Goal: Task Accomplishment & Management: Manage account settings

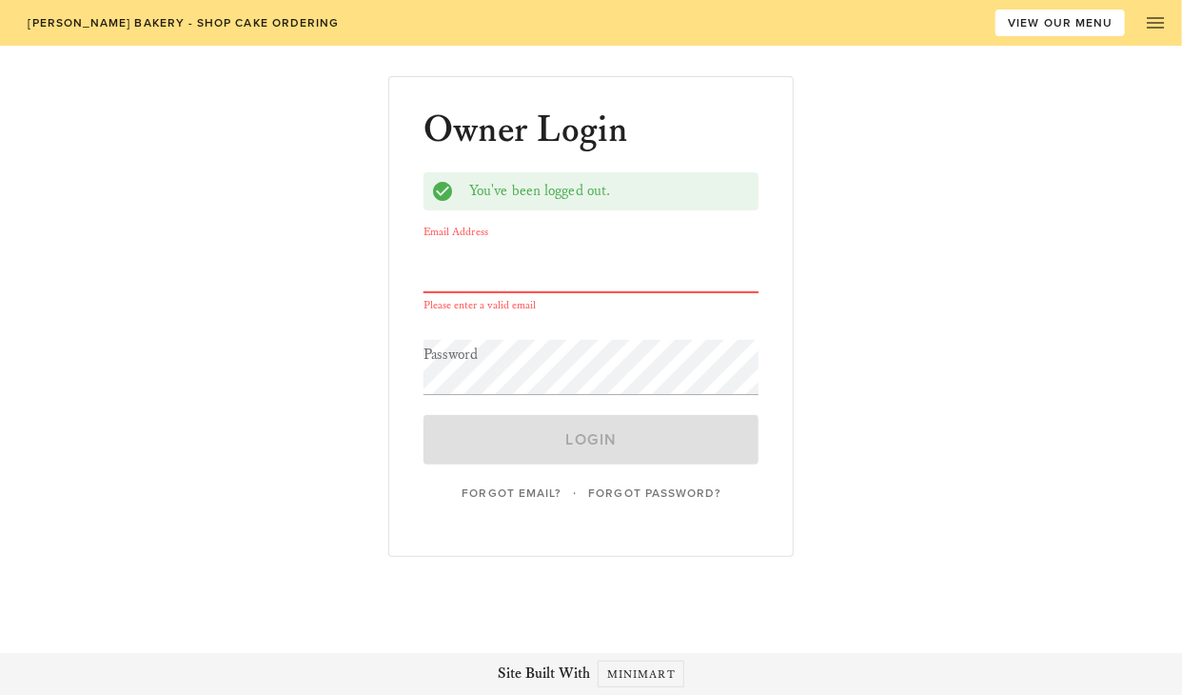
click at [586, 273] on input "Email Address" at bounding box center [590, 264] width 335 height 55
type input "[EMAIL_ADDRESS][DOMAIN_NAME]"
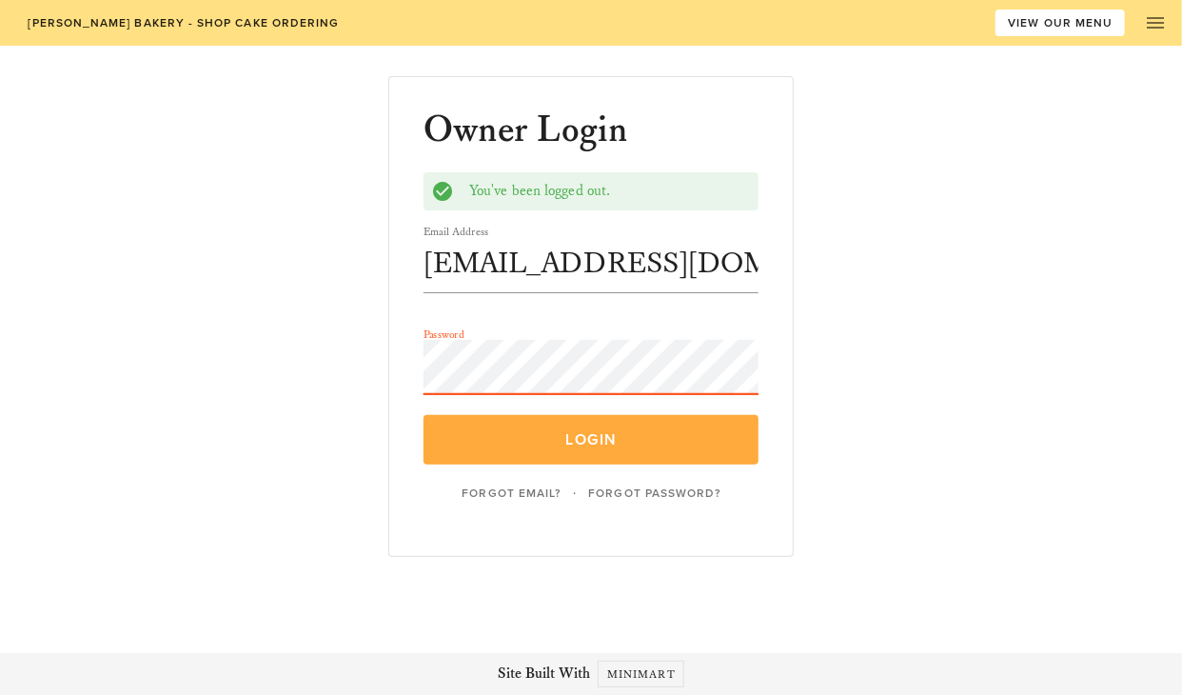
click at [558, 430] on span "Login" at bounding box center [590, 439] width 291 height 19
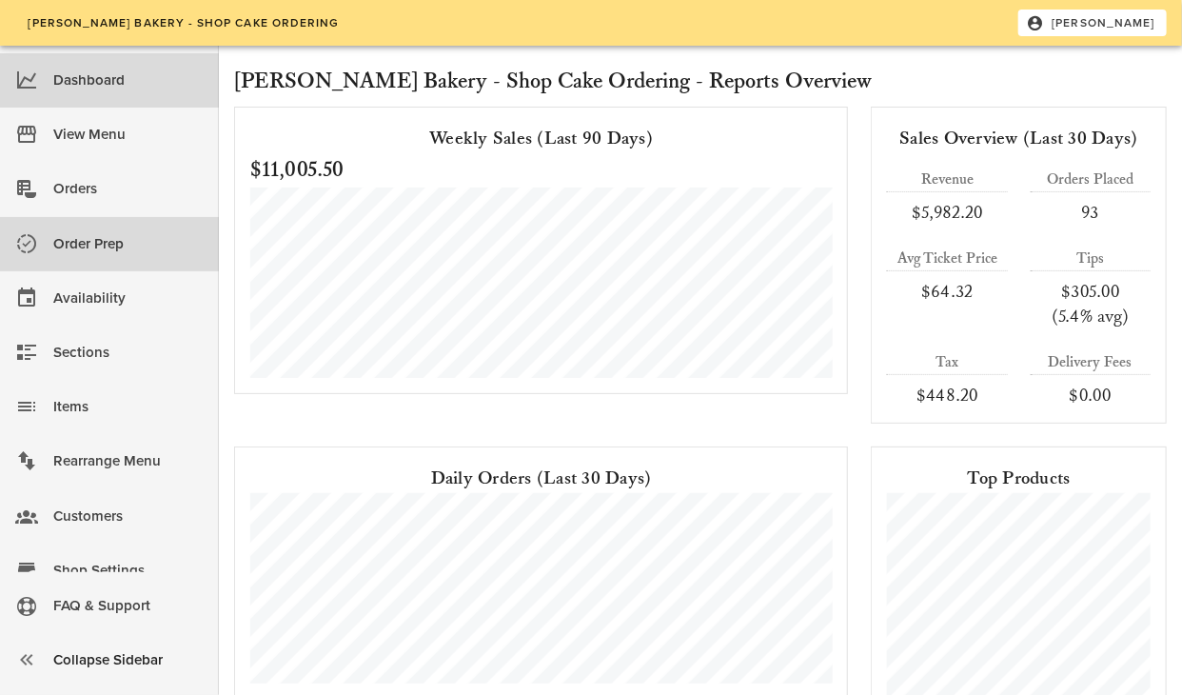
click at [95, 239] on div "Order Prep" at bounding box center [128, 243] width 150 height 31
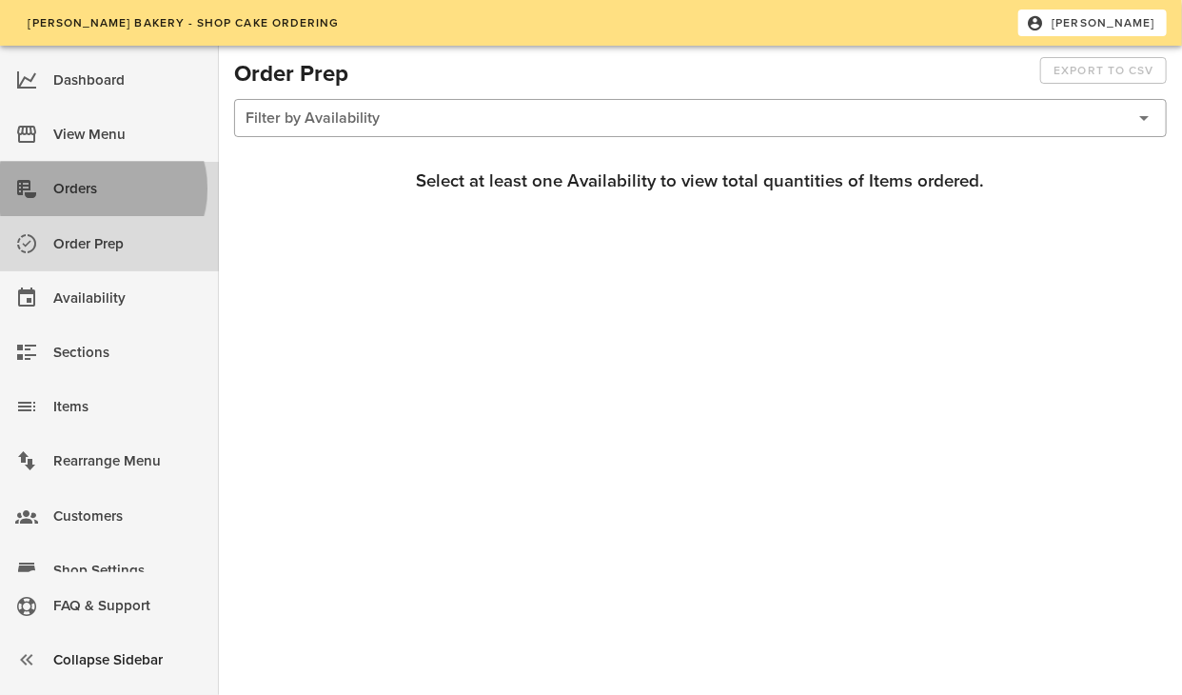
click at [90, 184] on div "Orders" at bounding box center [128, 188] width 150 height 31
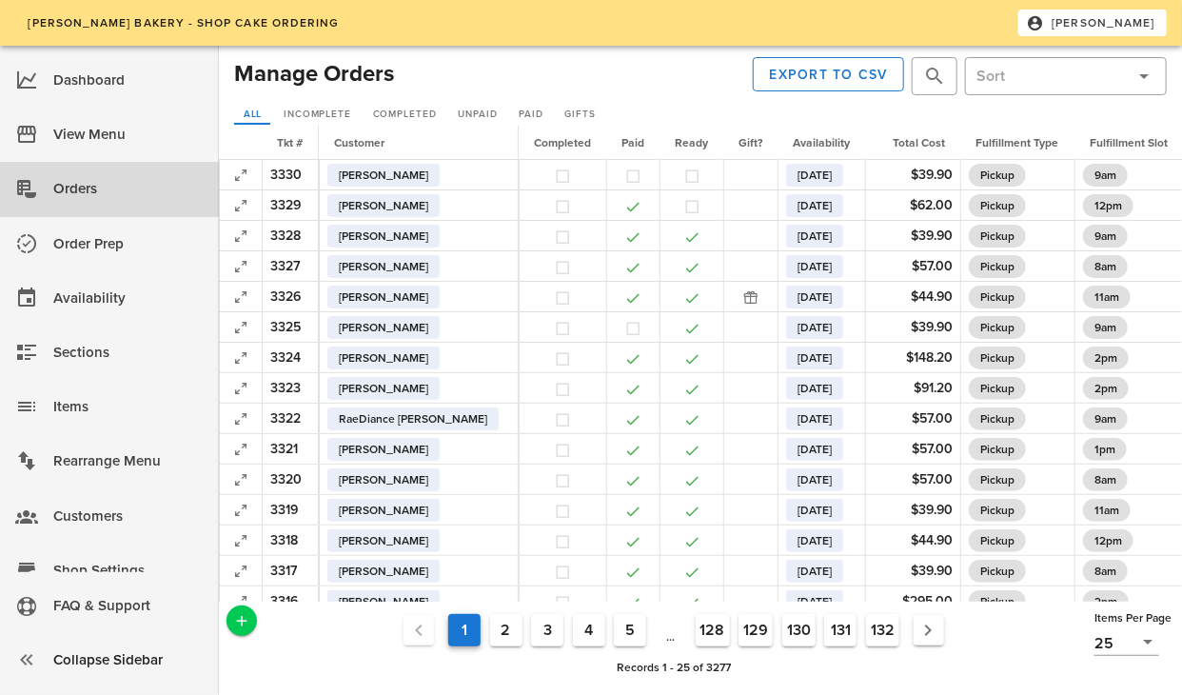
click at [315, 636] on ul "1 2 3 4 5 ... 128 129 130 131 132" at bounding box center [674, 630] width 826 height 42
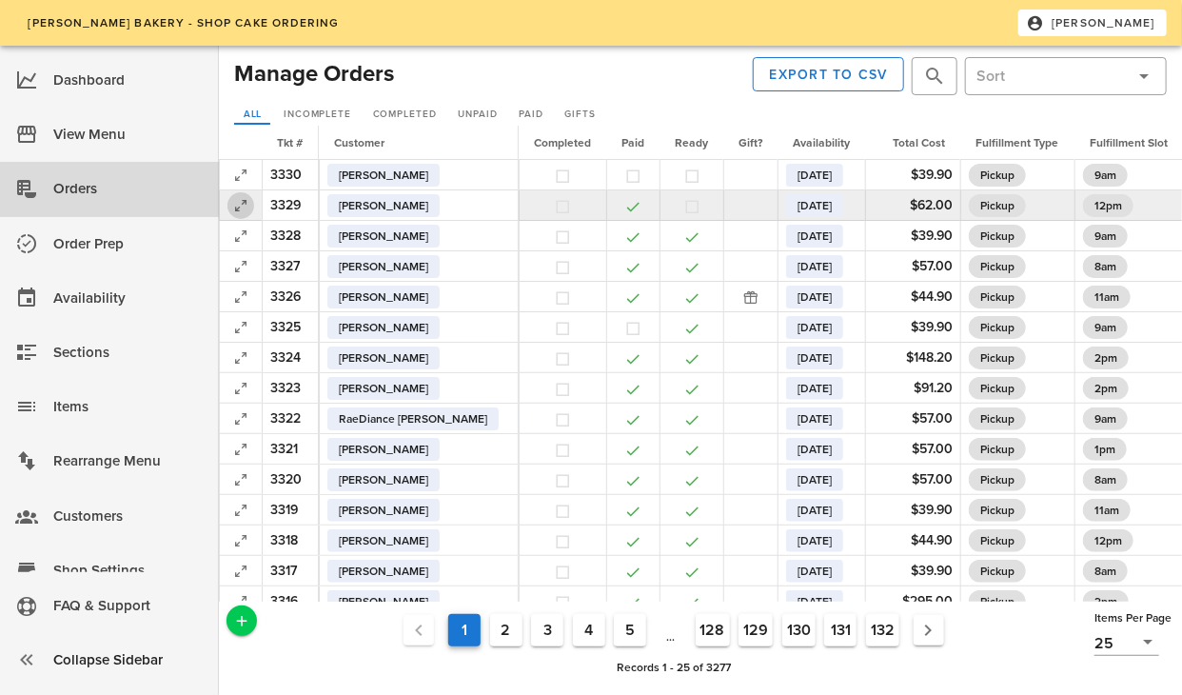
click at [244, 200] on icon "button" at bounding box center [240, 205] width 23 height 23
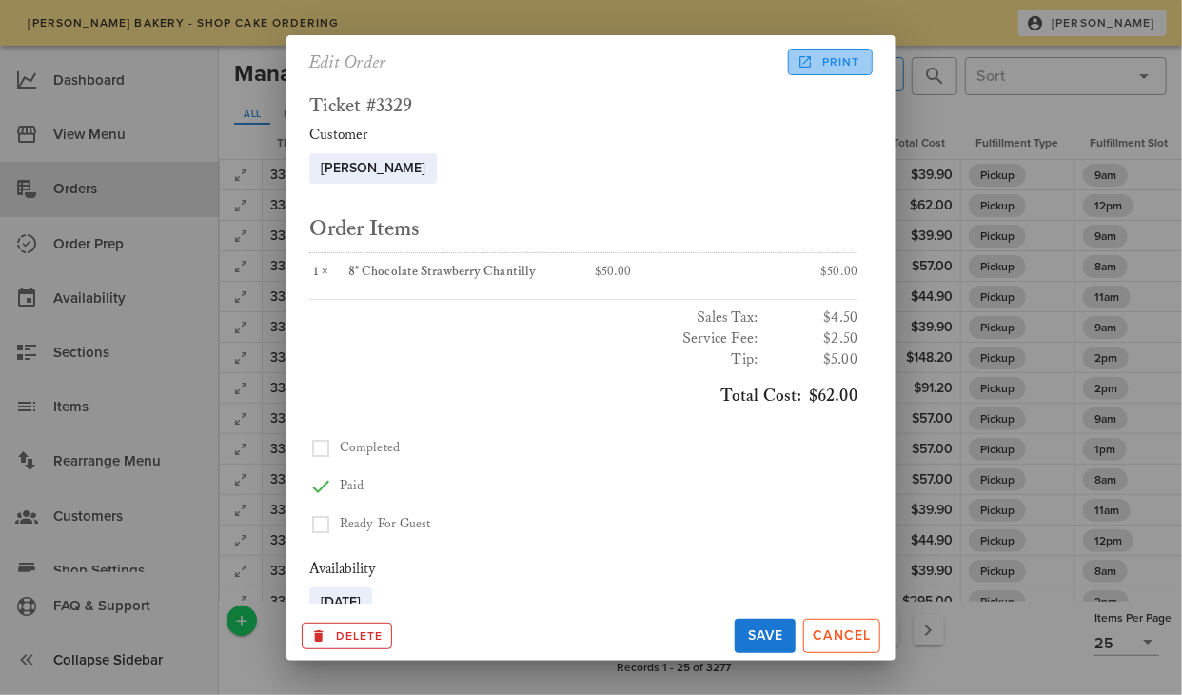
click at [818, 59] on span "Print" at bounding box center [829, 61] width 59 height 17
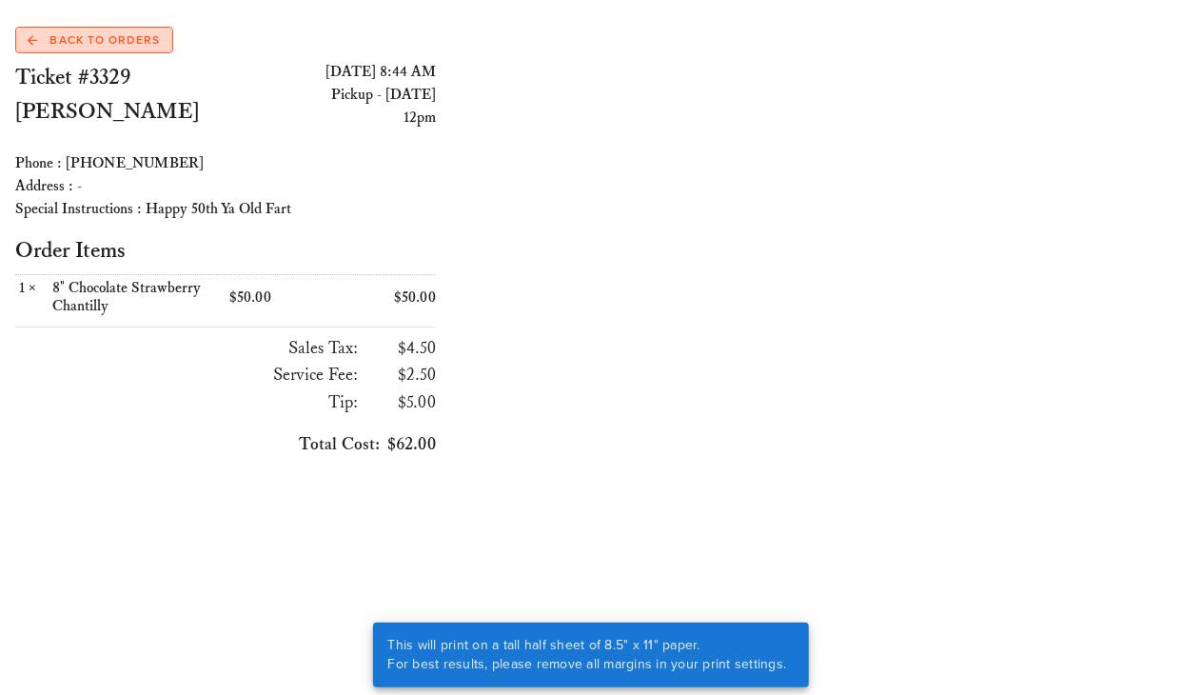
click at [88, 42] on span "Back to Orders" at bounding box center [94, 39] width 132 height 17
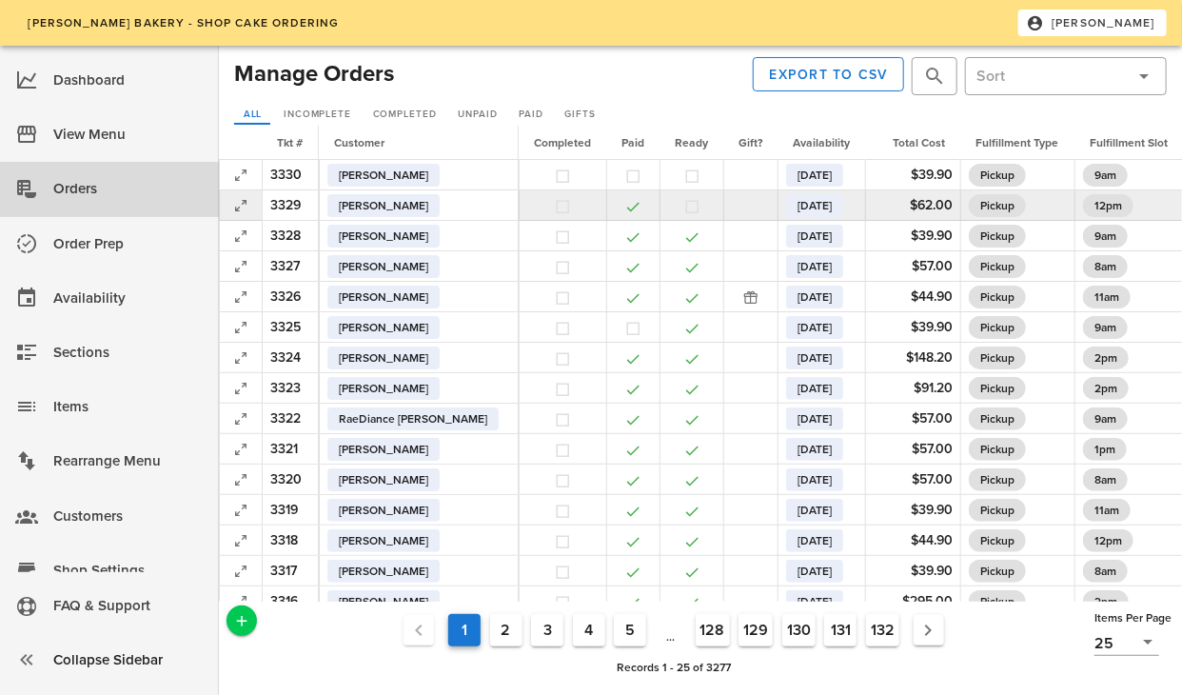
click at [659, 203] on td at bounding box center [691, 205] width 64 height 30
click at [683, 205] on button "button" at bounding box center [691, 206] width 17 height 17
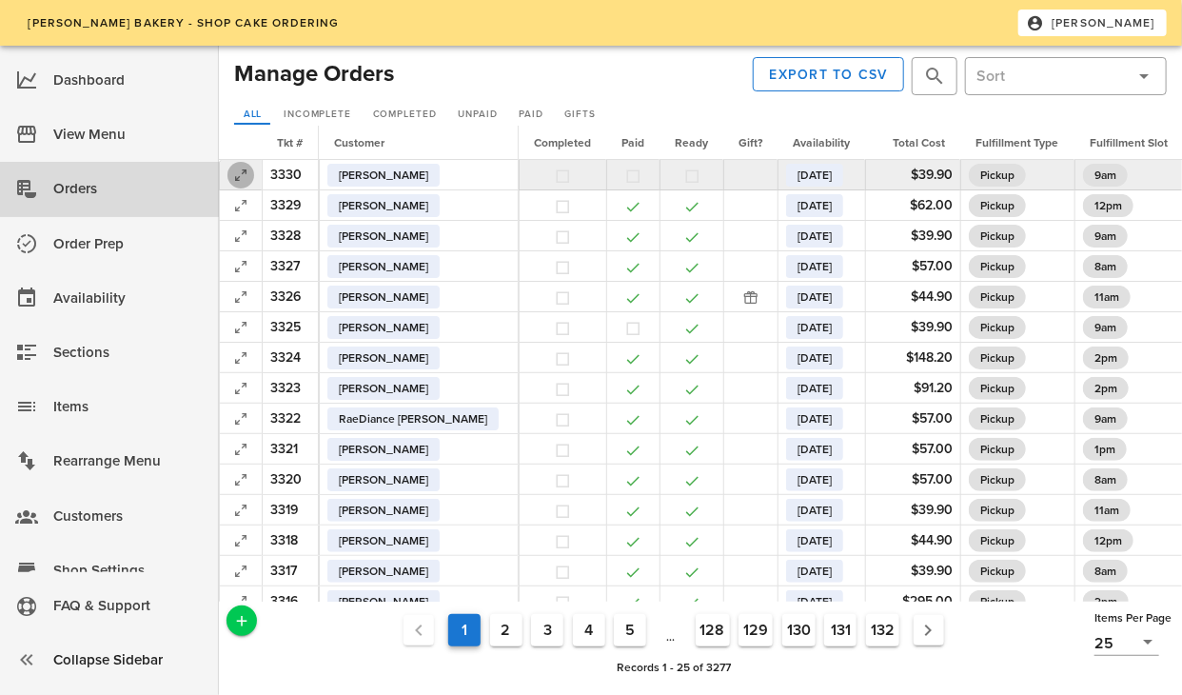
click at [245, 170] on icon "button" at bounding box center [240, 175] width 23 height 23
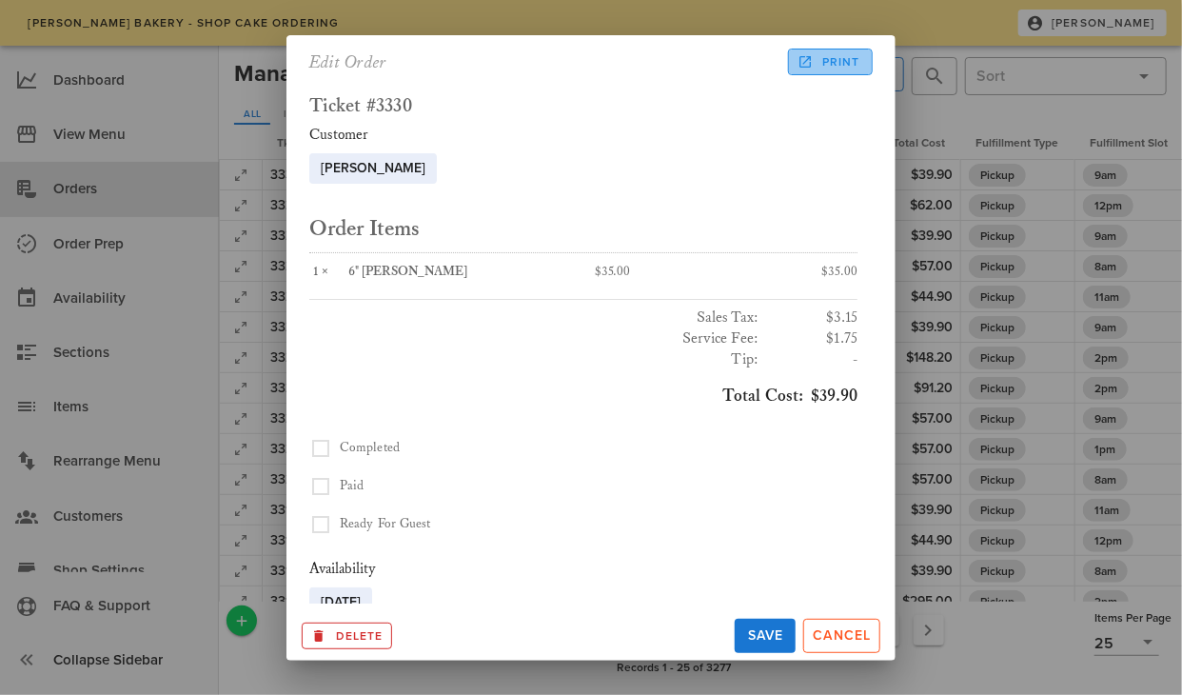
click at [813, 68] on icon at bounding box center [804, 61] width 17 height 17
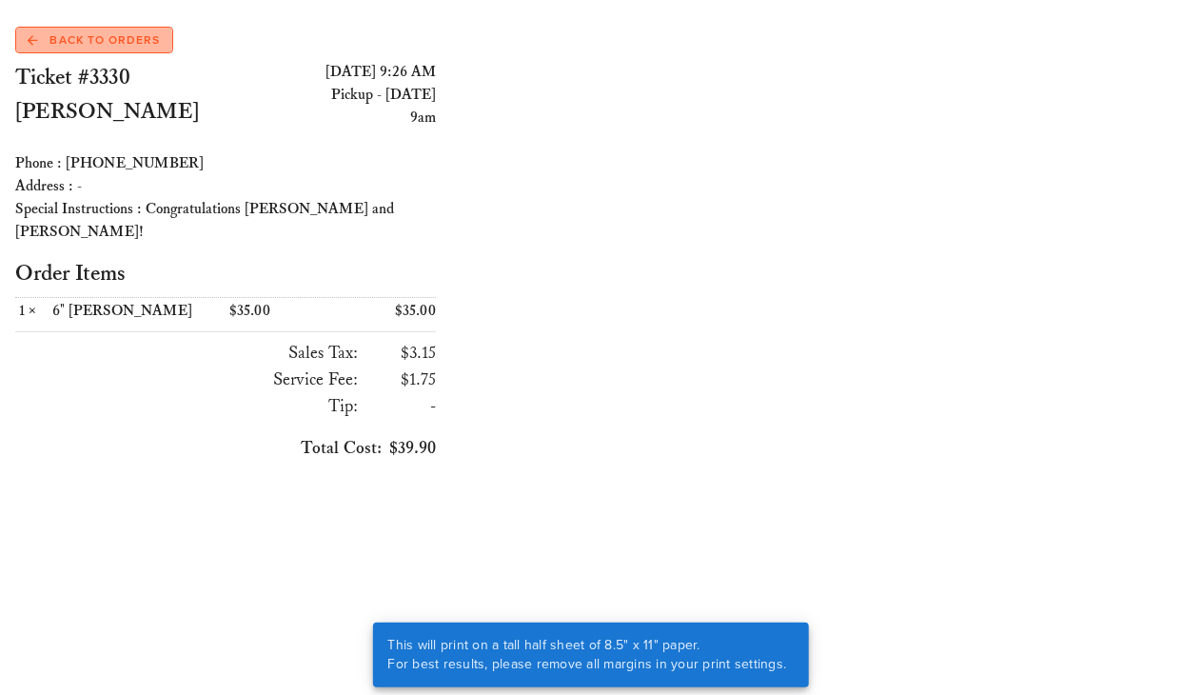
click at [135, 45] on span "Back to Orders" at bounding box center [94, 39] width 132 height 17
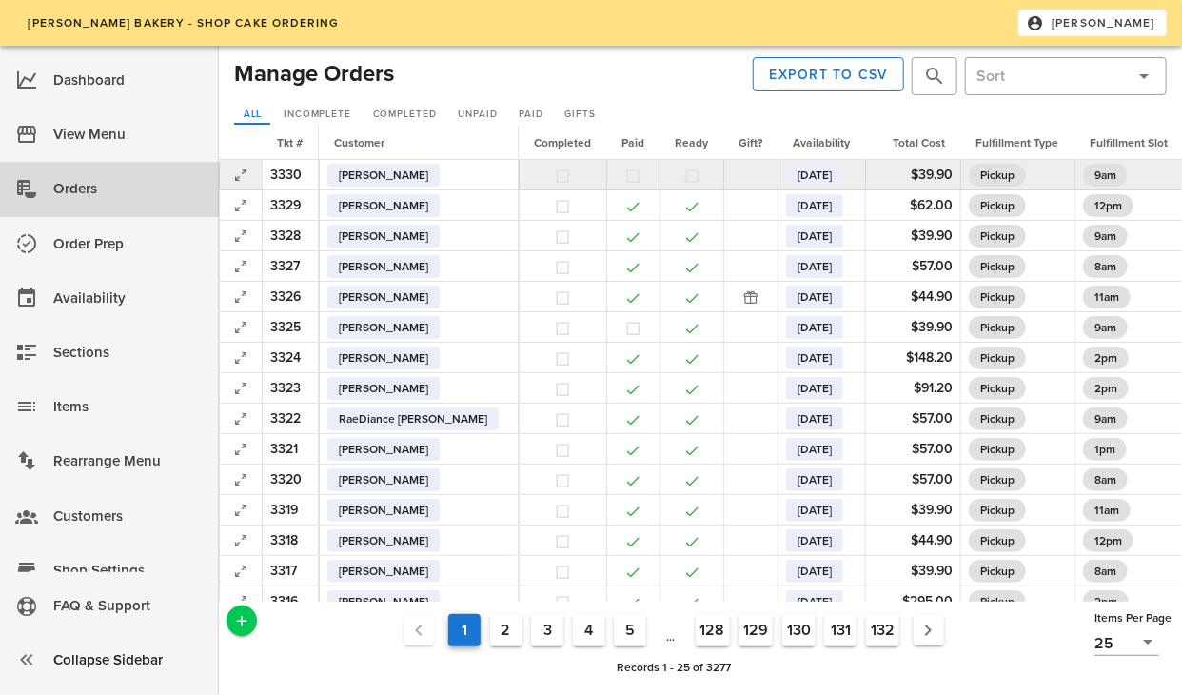
click at [683, 170] on button "button" at bounding box center [691, 175] width 17 height 17
